Goal: Register for event/course

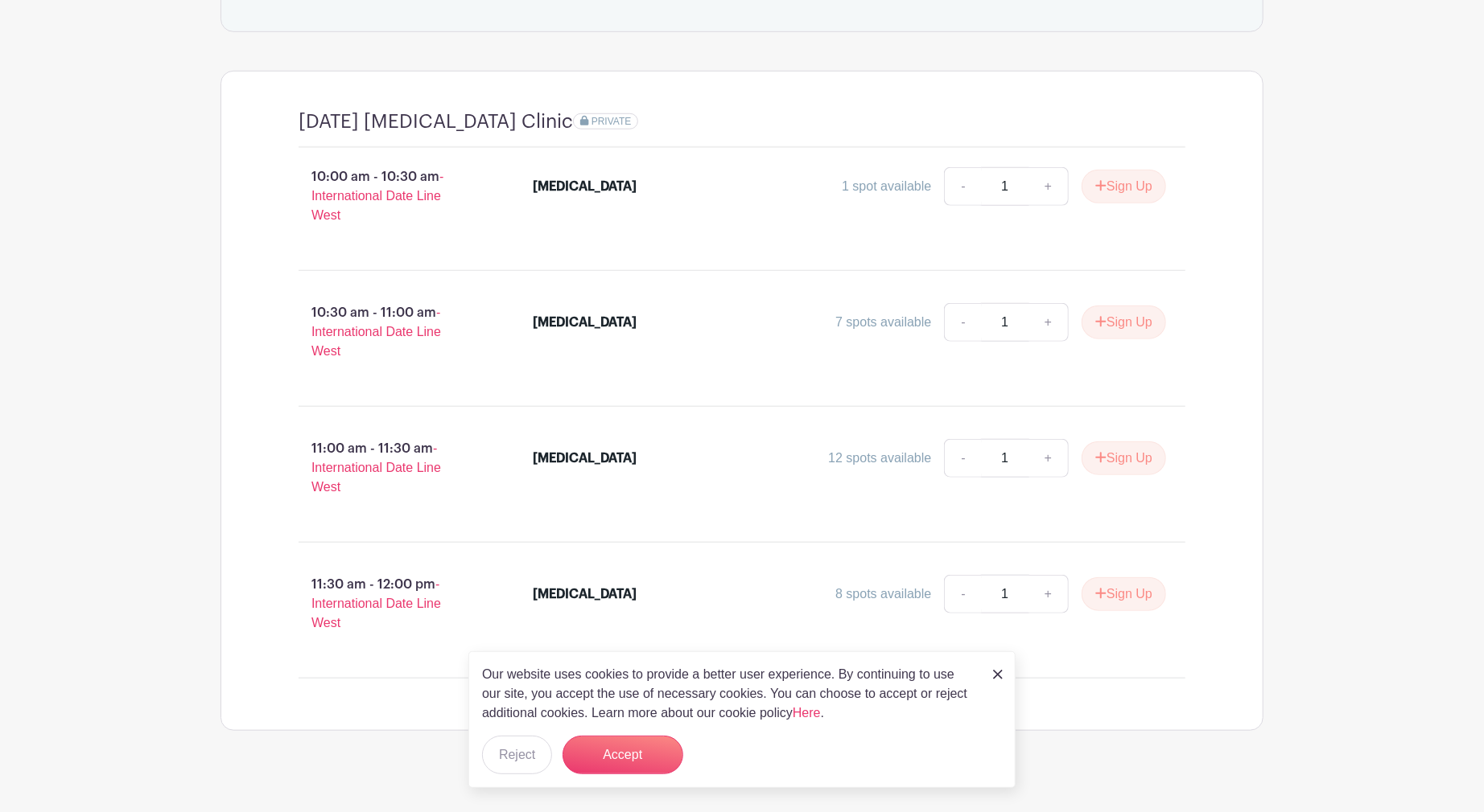
scroll to position [870, 0]
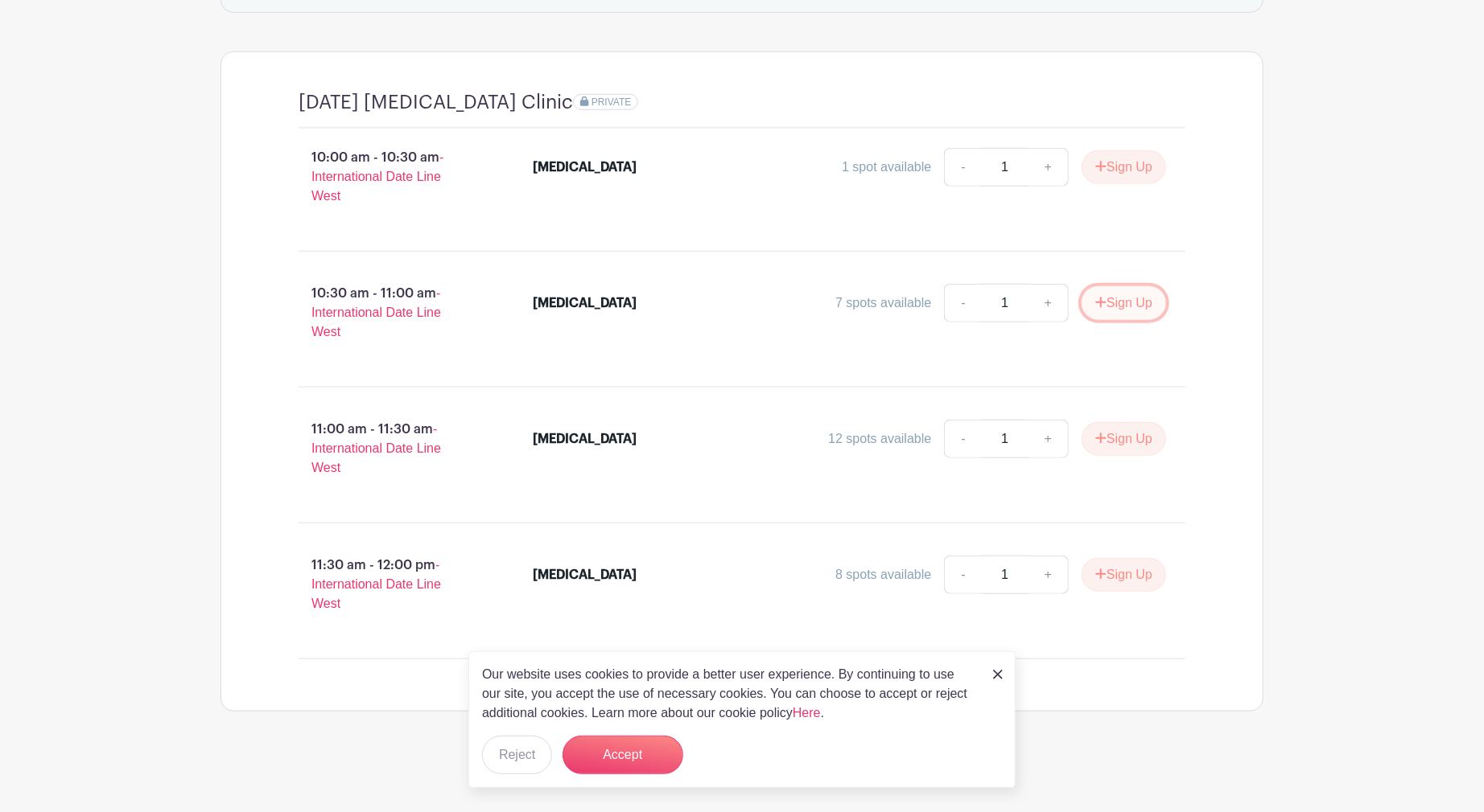
click at [1123, 302] on button "Sign Up" at bounding box center [1124, 303] width 84 height 34
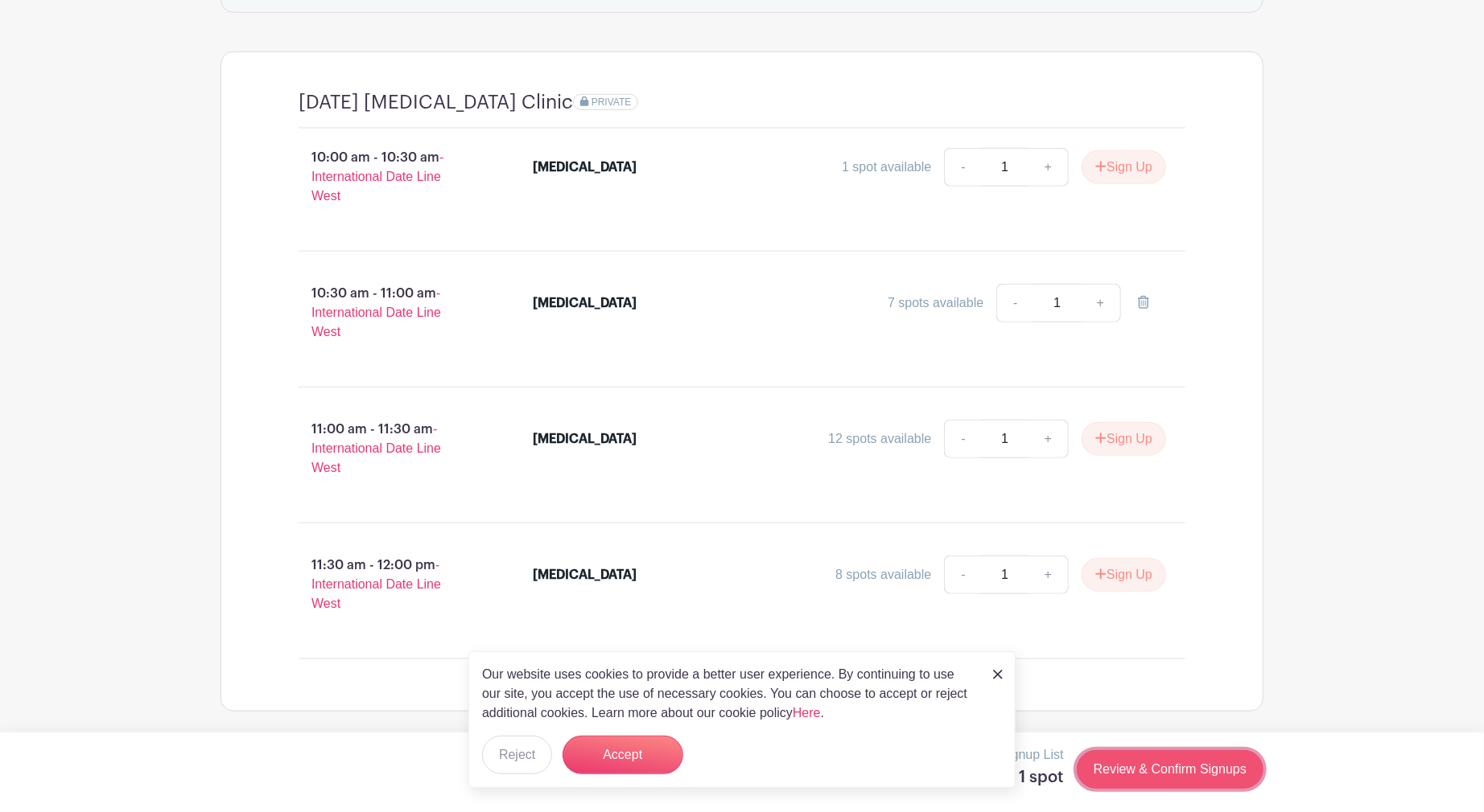
click at [1130, 765] on link "Review & Confirm Signups" at bounding box center [1170, 769] width 187 height 38
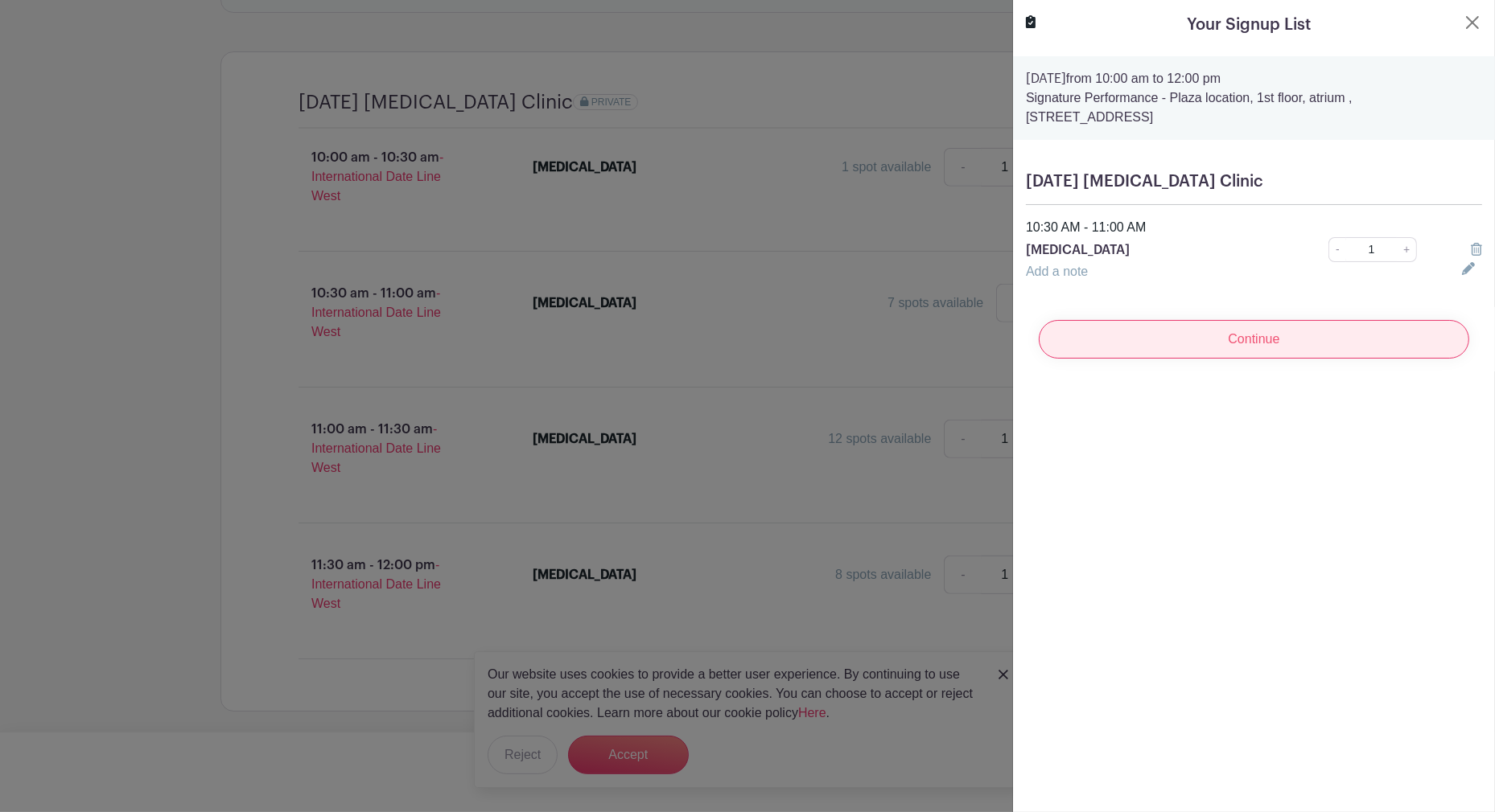
click at [1129, 337] on input "Continue" at bounding box center [1253, 339] width 430 height 38
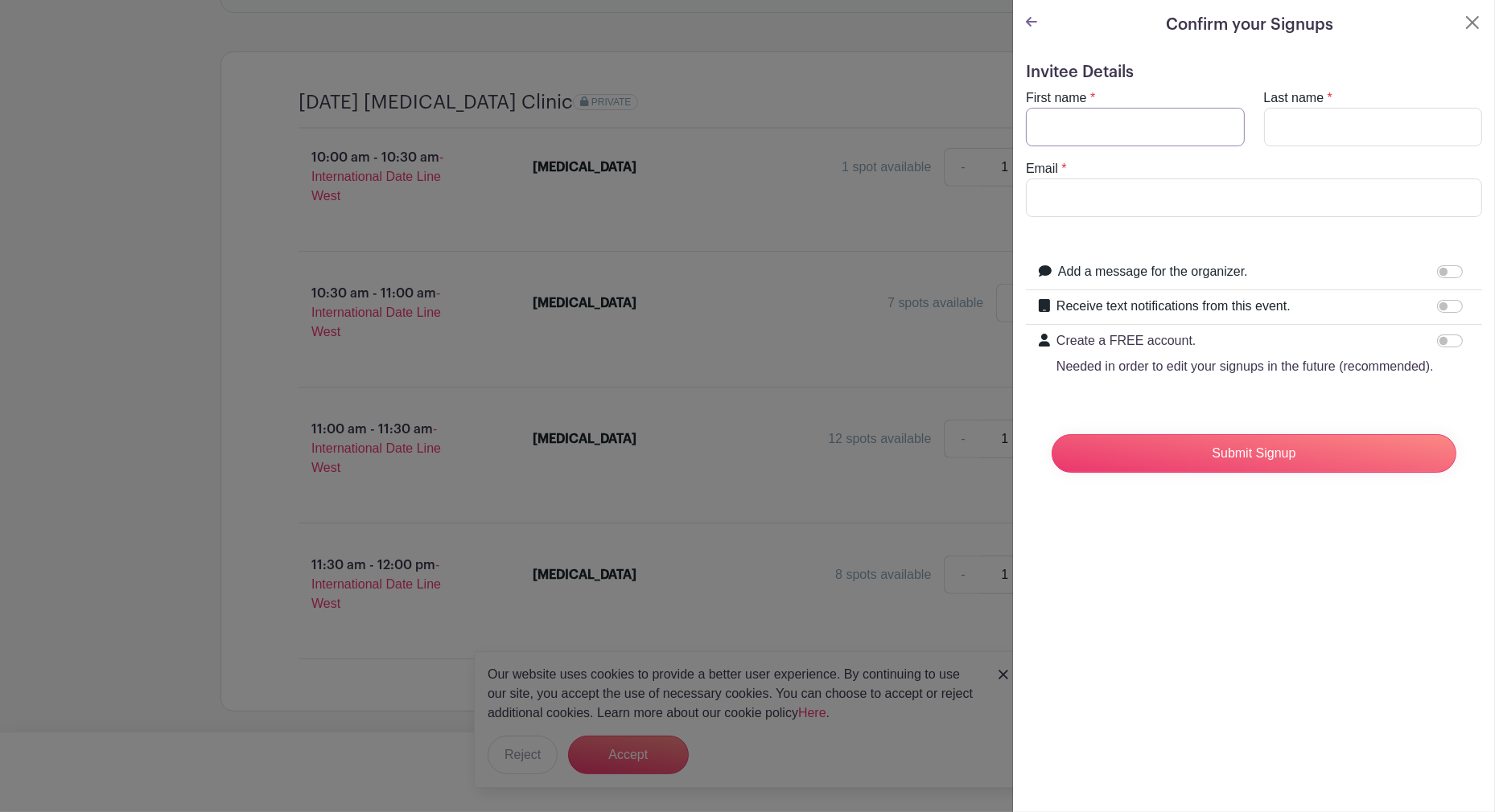
click at [1074, 131] on input "First name" at bounding box center [1135, 127] width 219 height 38
type input "[PERSON_NAME]"
type input "[EMAIL_ADDRESS][DOMAIN_NAME]"
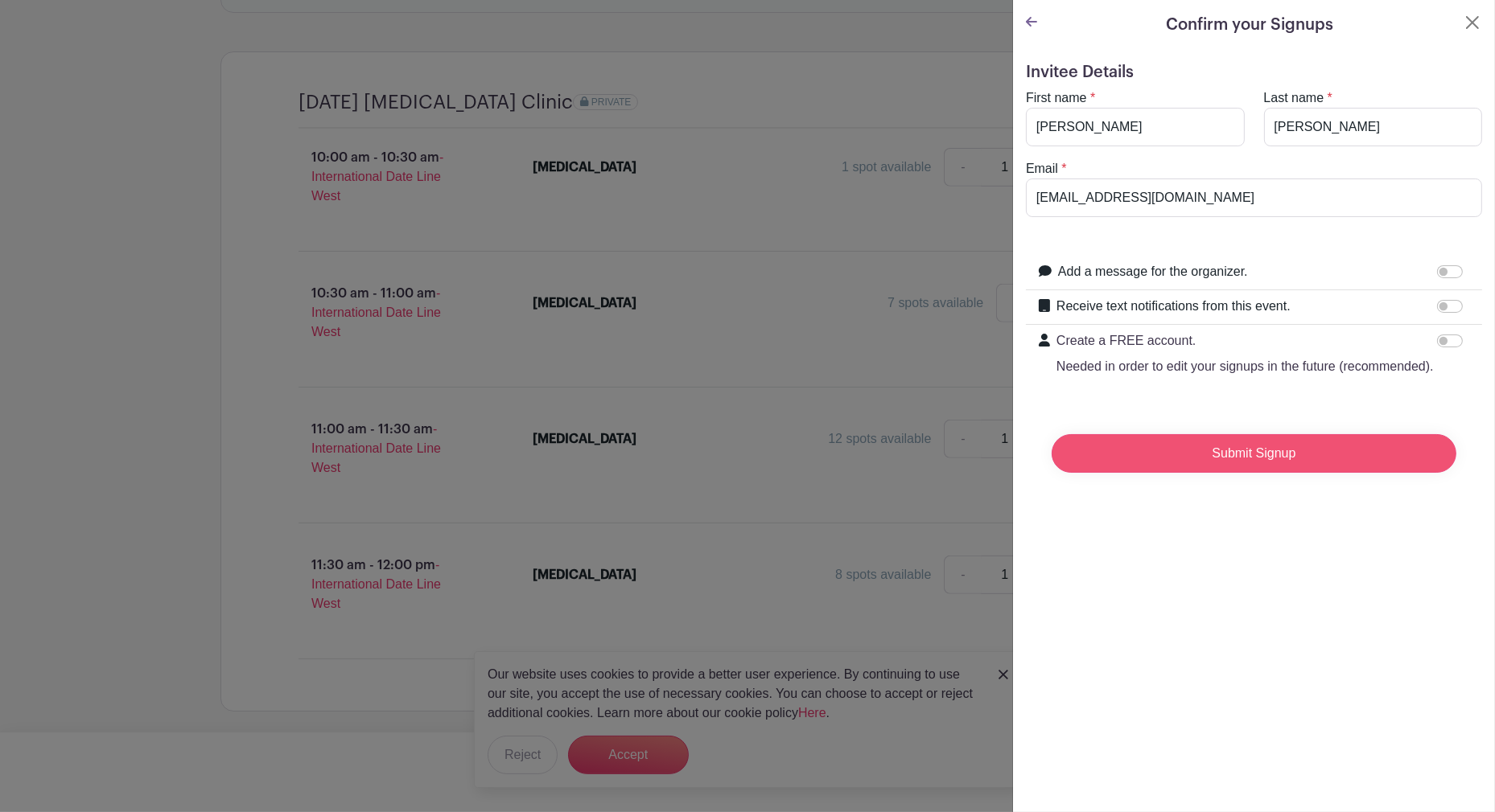
click at [1197, 465] on input "Submit Signup" at bounding box center [1253, 454] width 404 height 38
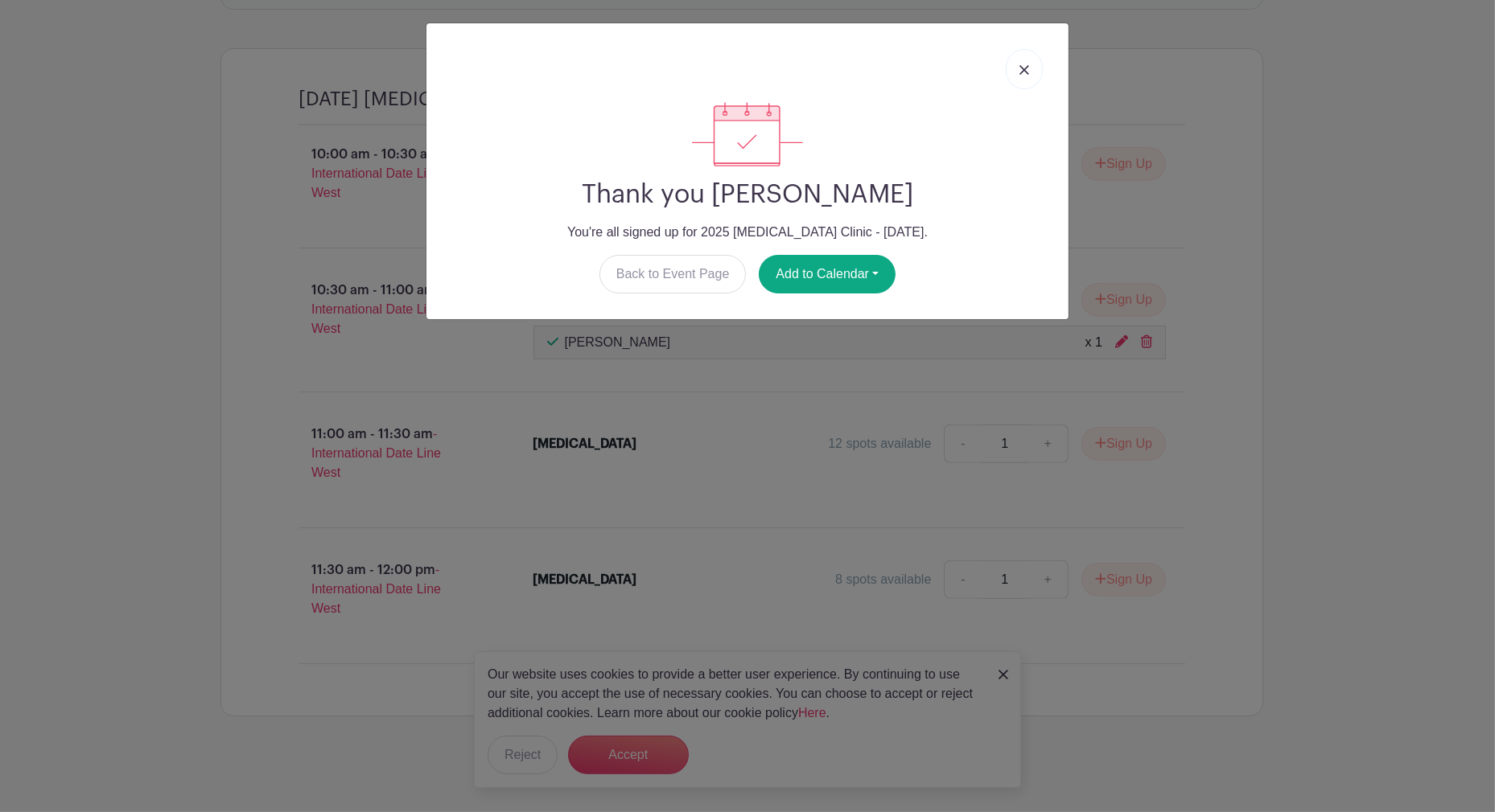
click at [834, 244] on div "Thank you [PERSON_NAME] You're all signed up for 2025 [MEDICAL_DATA] Clinic - […" at bounding box center [748, 198] width 617 height 191
click at [830, 269] on button "Add to Calendar" at bounding box center [826, 274] width 136 height 38
click at [815, 337] on link "Outlook" at bounding box center [823, 341] width 127 height 26
click at [1024, 68] on img at bounding box center [1024, 69] width 10 height 10
